Goal: Task Accomplishment & Management: Manage account settings

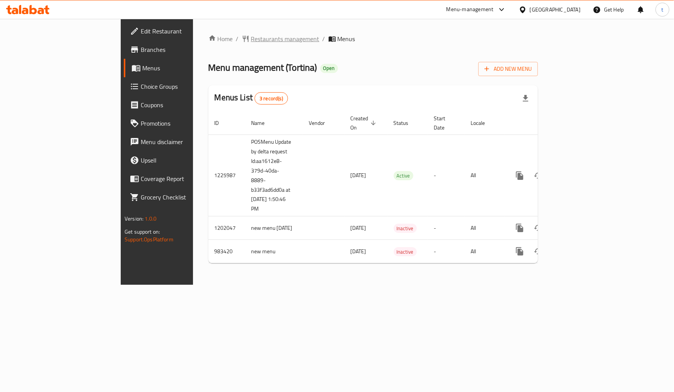
click at [251, 40] on span "Restaurants management" at bounding box center [285, 38] width 68 height 9
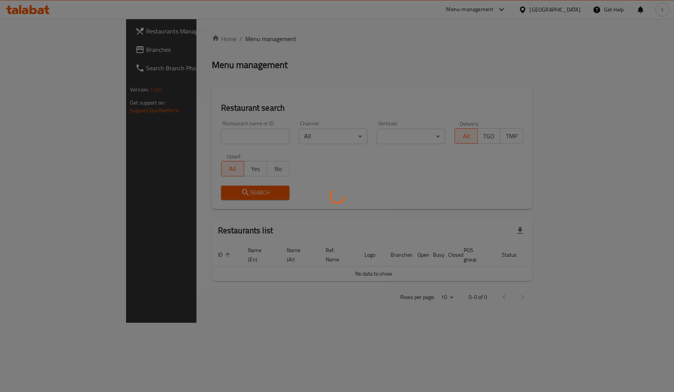
click at [37, 48] on div at bounding box center [337, 196] width 674 height 392
click at [53, 49] on div at bounding box center [337, 196] width 674 height 392
click at [52, 49] on div at bounding box center [337, 196] width 674 height 392
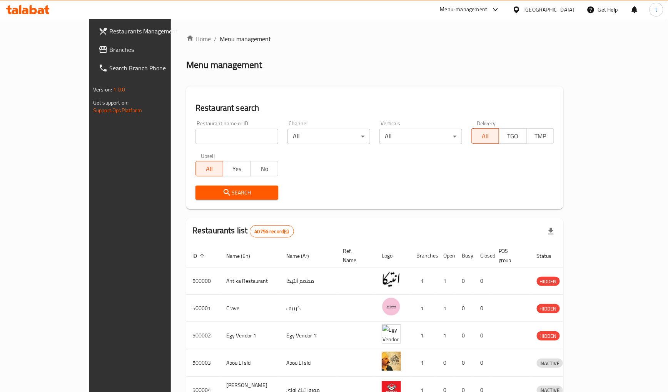
drag, startPoint x: 58, startPoint y: 51, endPoint x: 90, endPoint y: 17, distance: 47.1
click at [109, 50] on span "Branches" at bounding box center [151, 49] width 85 height 9
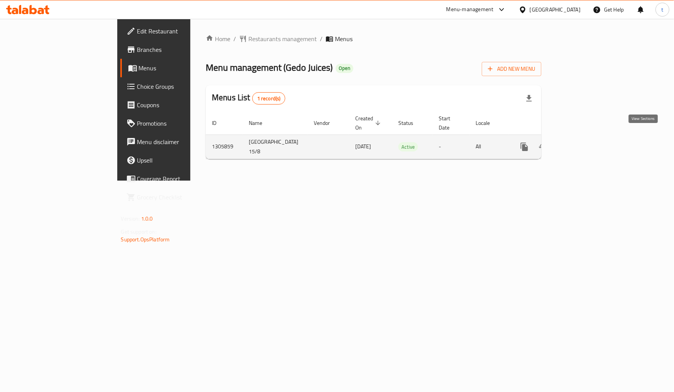
click at [585, 142] on icon "enhanced table" at bounding box center [579, 146] width 9 height 9
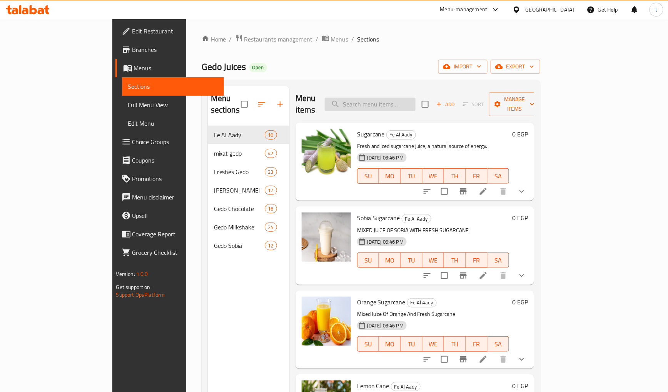
click at [398, 99] on input "search" at bounding box center [370, 104] width 91 height 13
paste input "774213"
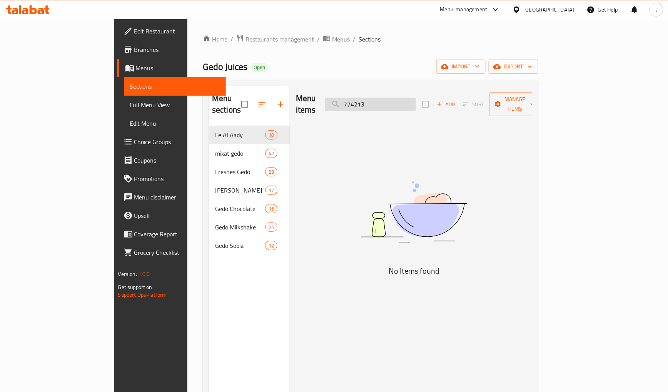
click at [416, 104] on input "774213" at bounding box center [370, 104] width 91 height 13
paste input "Sobia Sugarcane"
type input "Sobia Sugarcane"
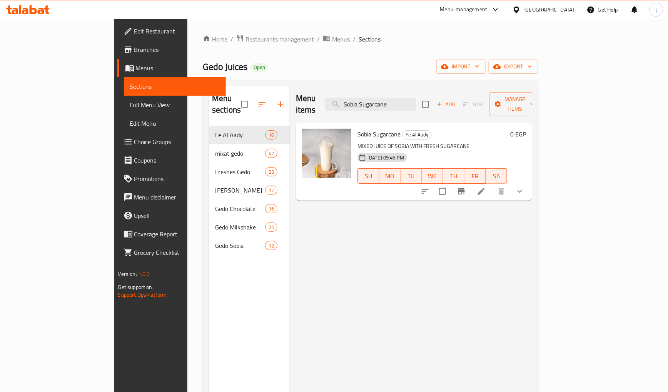
click at [486, 187] on icon at bounding box center [481, 191] width 9 height 9
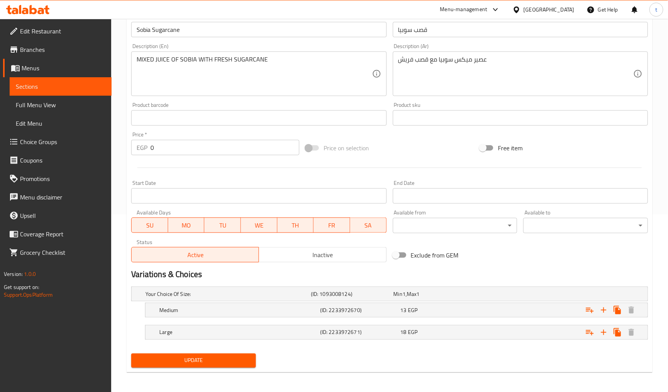
scroll to position [179, 0]
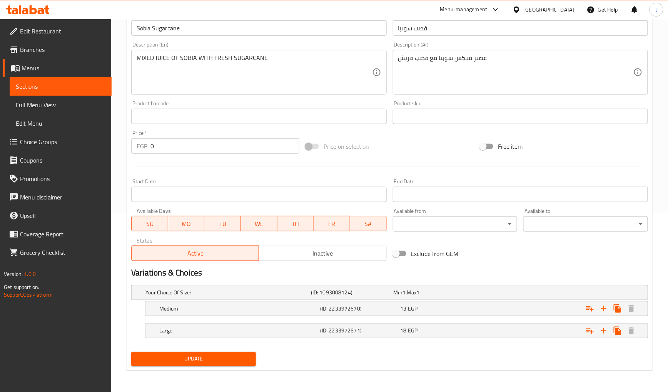
click at [489, 276] on h2 "Variations & Choices" at bounding box center [389, 273] width 517 height 12
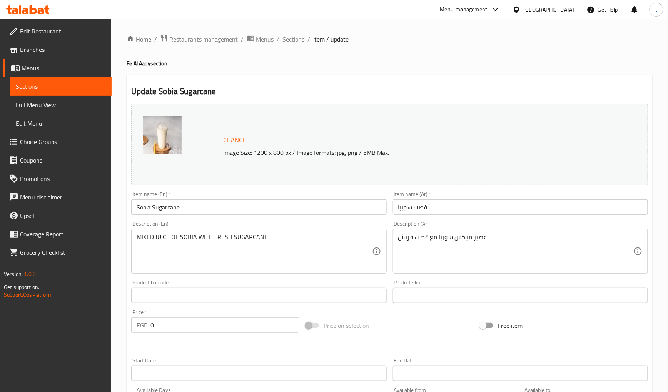
click at [477, 72] on div "Home / Restaurants management / Menus / Sections / item / update Fe Al Aady sec…" at bounding box center [390, 306] width 526 height 545
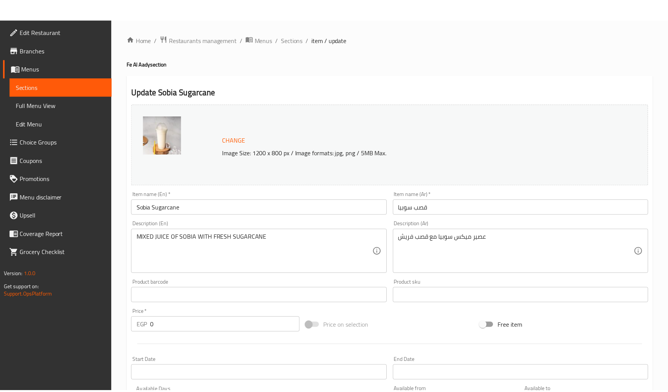
scroll to position [202, 0]
